Goal: Information Seeking & Learning: Check status

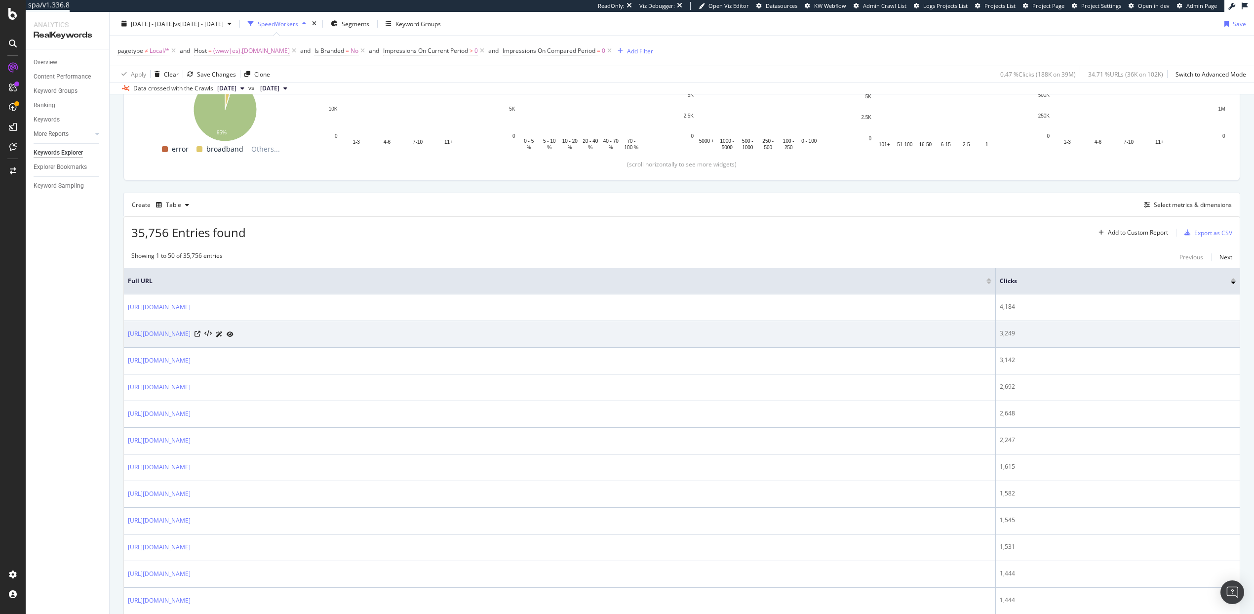
scroll to position [176, 0]
